Goal: Task Accomplishment & Management: Use online tool/utility

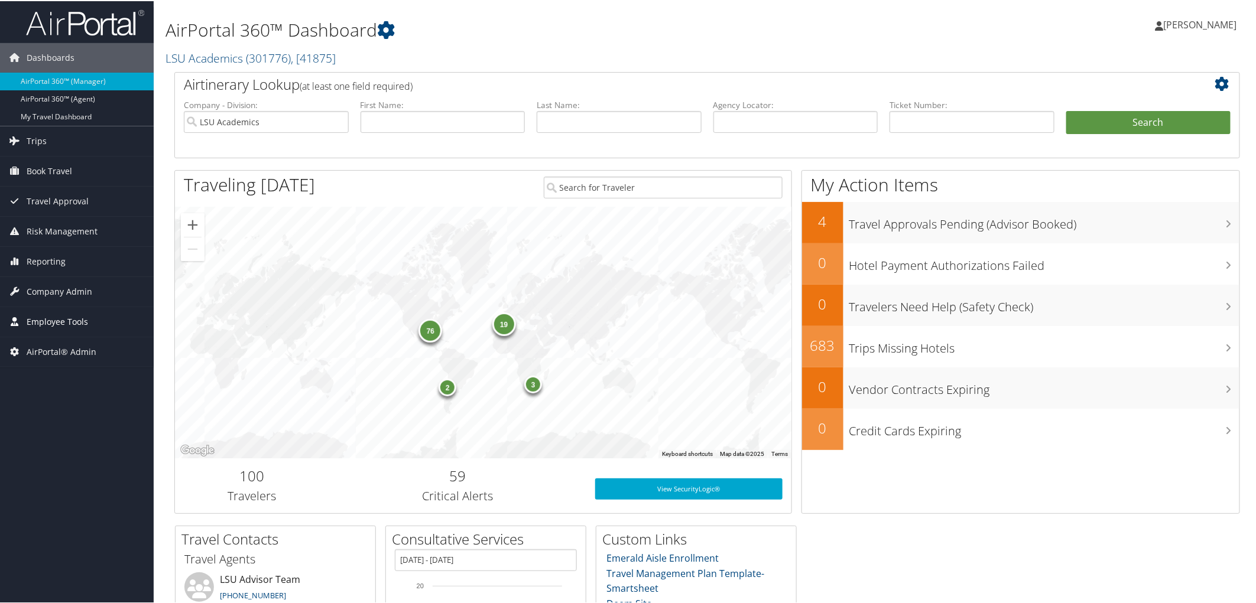
click at [38, 319] on span "Employee Tools" at bounding box center [57, 321] width 61 height 30
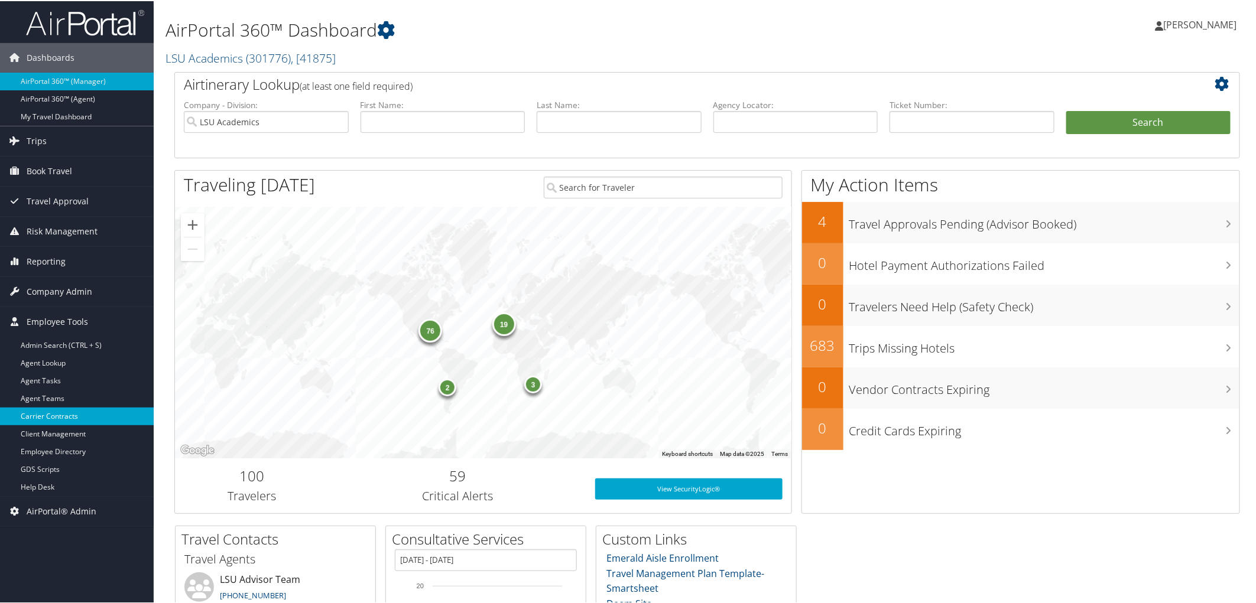
click at [60, 412] on link "Carrier Contracts" at bounding box center [77, 416] width 154 height 18
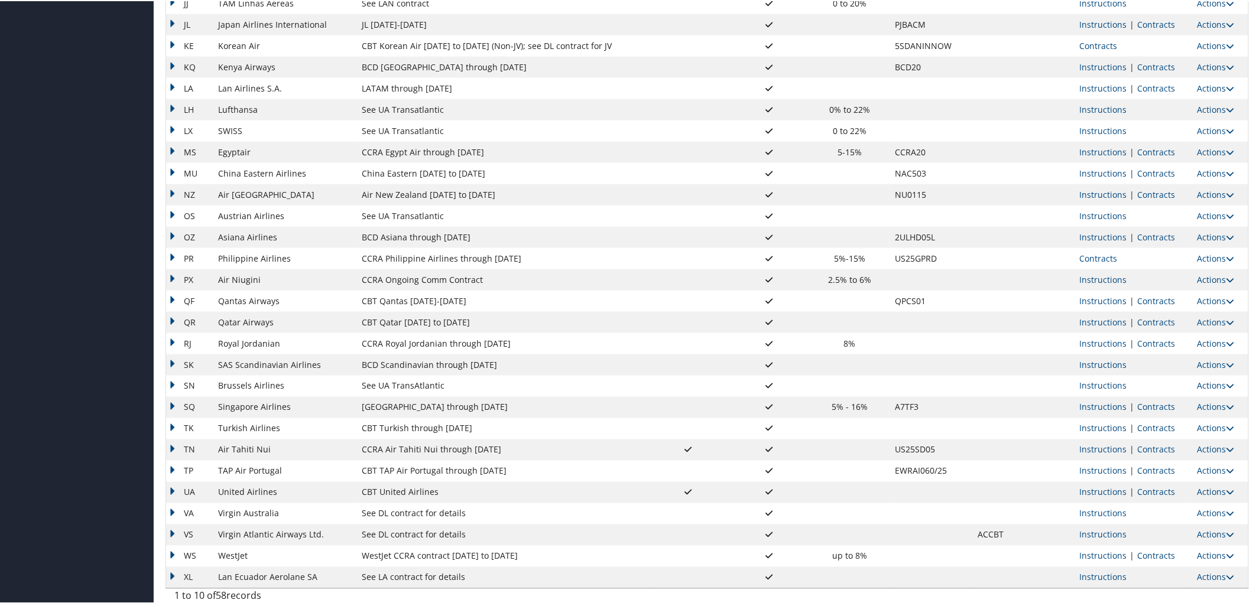
scroll to position [756, 0]
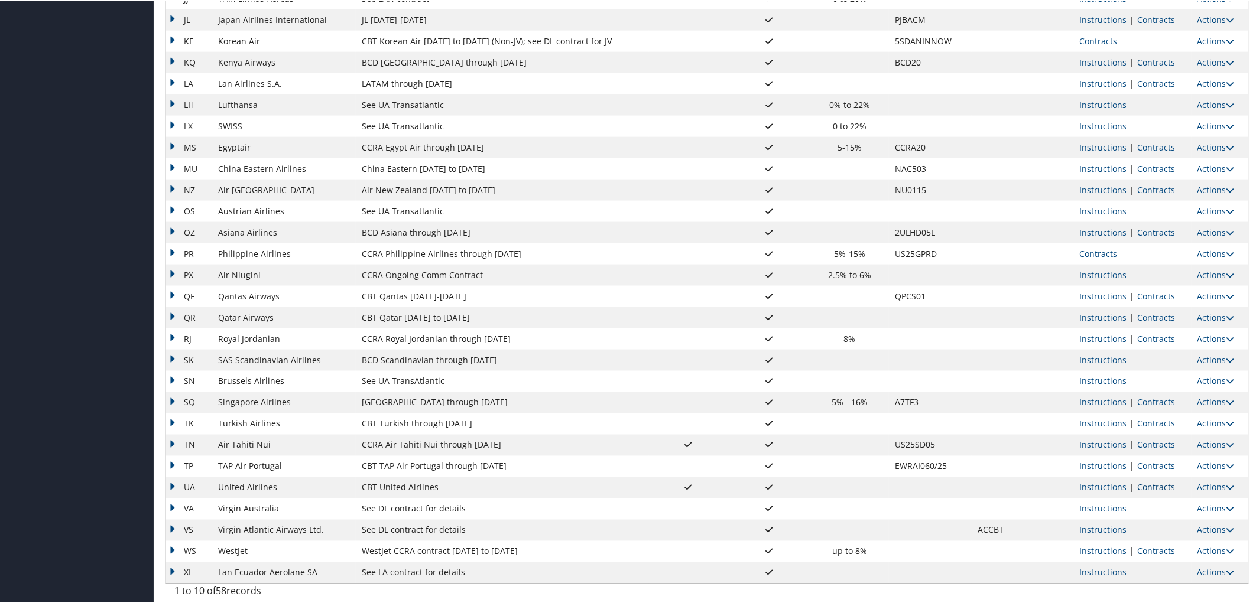
click at [1139, 487] on link "Contracts" at bounding box center [1156, 486] width 38 height 11
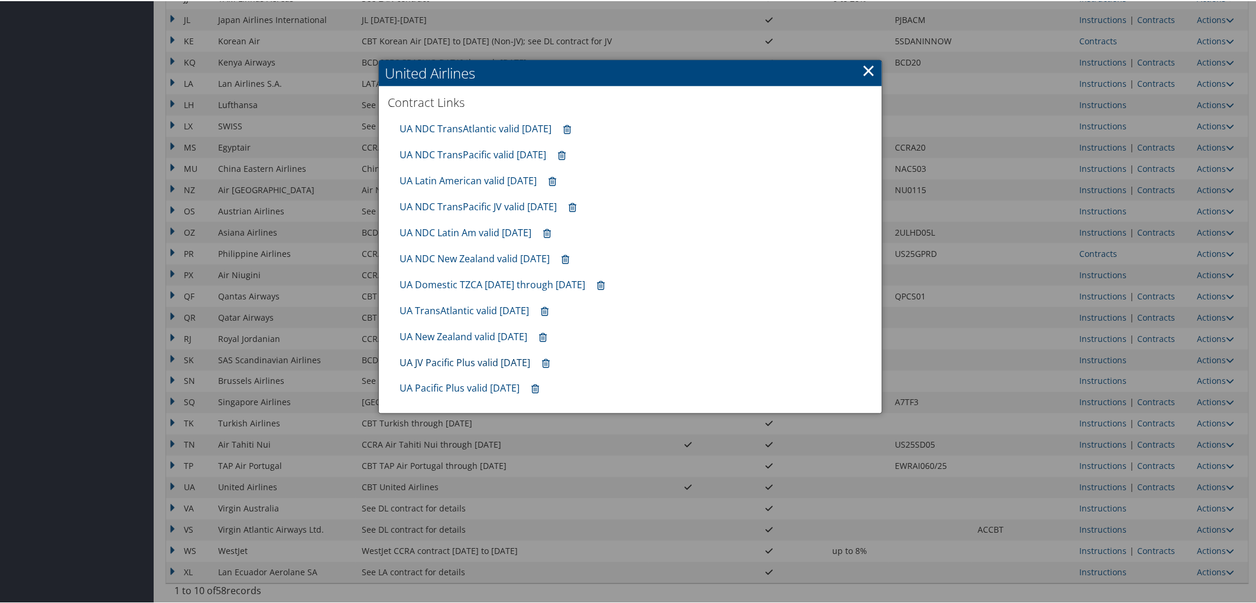
click at [467, 362] on link "UA JV Pacific Plus valid [DATE]" at bounding box center [464, 361] width 131 height 13
click at [443, 388] on link "UA Pacific Plus valid [DATE]" at bounding box center [459, 387] width 120 height 13
click at [469, 315] on link "UA TransAtlantic valid [DATE]" at bounding box center [463, 309] width 129 height 13
